Goal: Go to known website: Access a specific website the user already knows

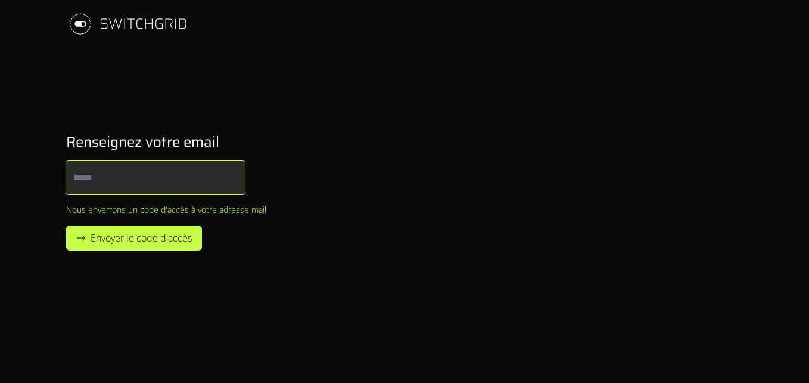
click at [170, 176] on input "Email" at bounding box center [155, 177] width 179 height 33
type input "**********"
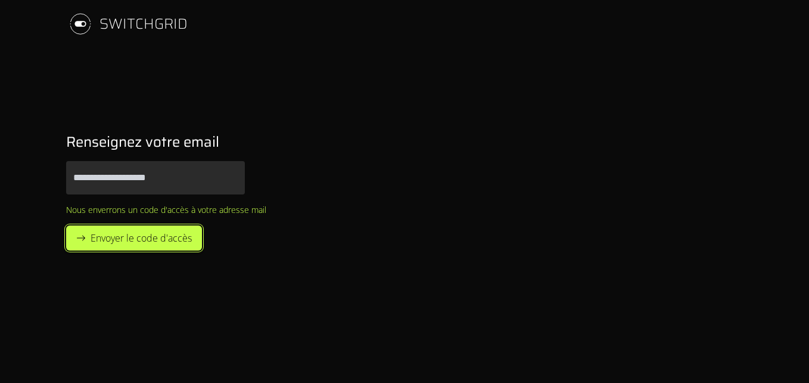
click at [174, 240] on span "Envoyer le code d'accès" at bounding box center [141, 238] width 101 height 14
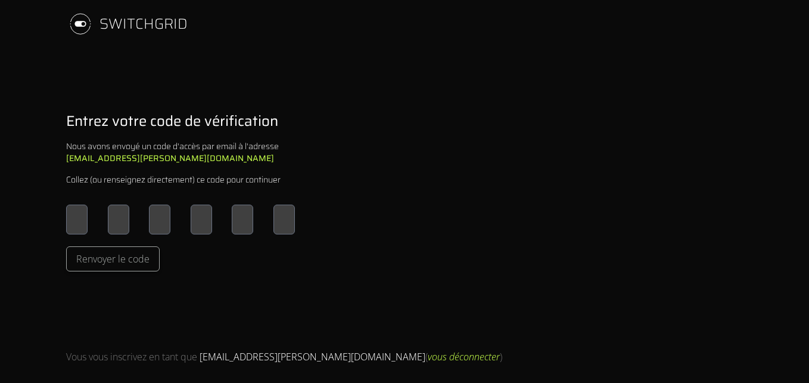
click at [76, 224] on input "Please enter OTP character 1" at bounding box center [76, 219] width 21 height 30
click at [83, 226] on input "Please enter OTP character 1" at bounding box center [76, 219] width 21 height 30
type input "*"
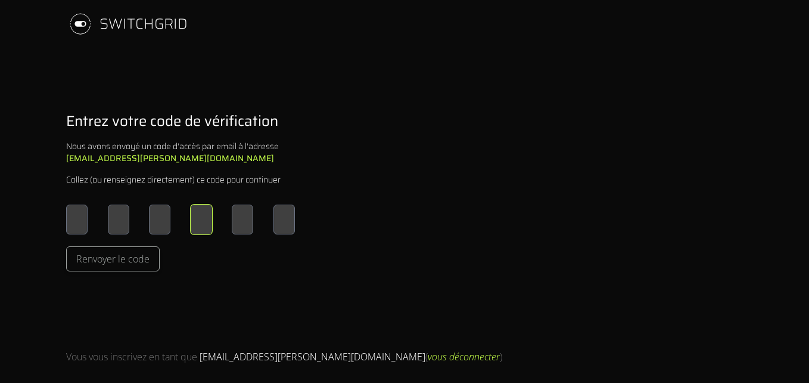
type input "*"
